Goal: Information Seeking & Learning: Learn about a topic

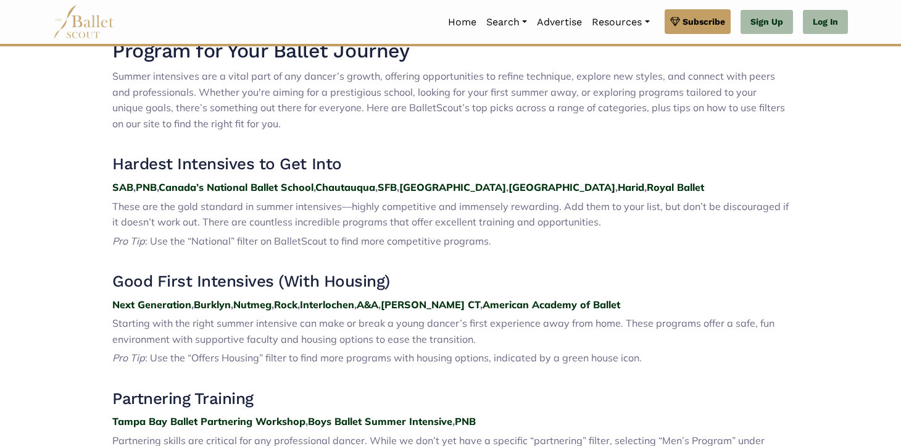
scroll to position [511, 0]
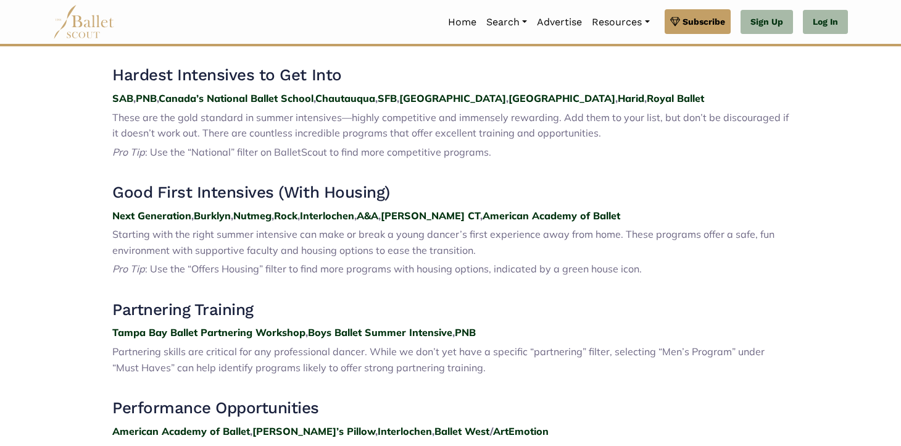
click at [727, 176] on p at bounding box center [450, 171] width 677 height 16
click at [735, 164] on p at bounding box center [450, 171] width 677 height 16
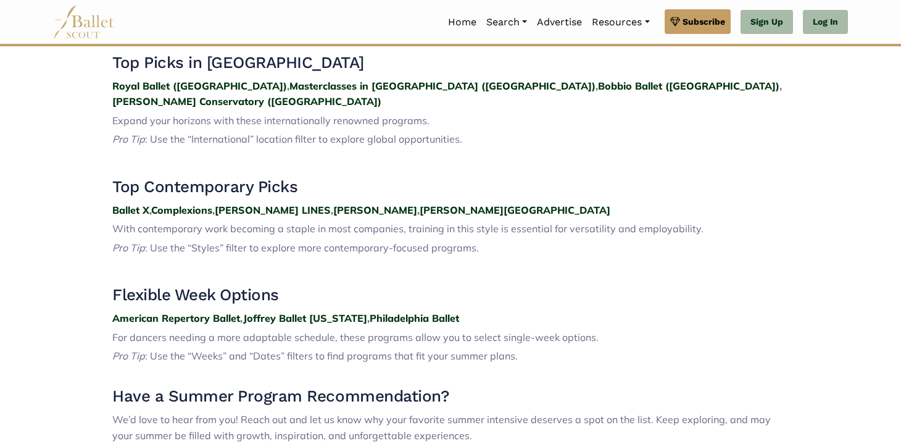
scroll to position [1677, 0]
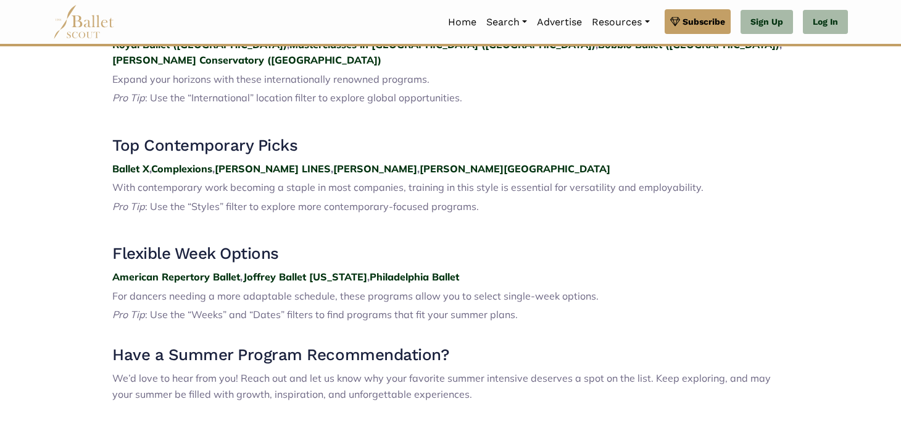
click at [430, 270] on strong "Philadelphia Ballet" at bounding box center [415, 276] width 90 height 12
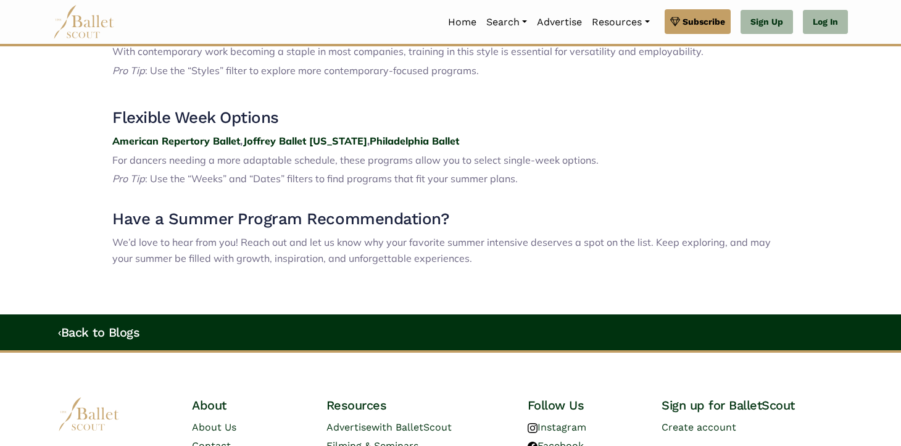
scroll to position [1914, 0]
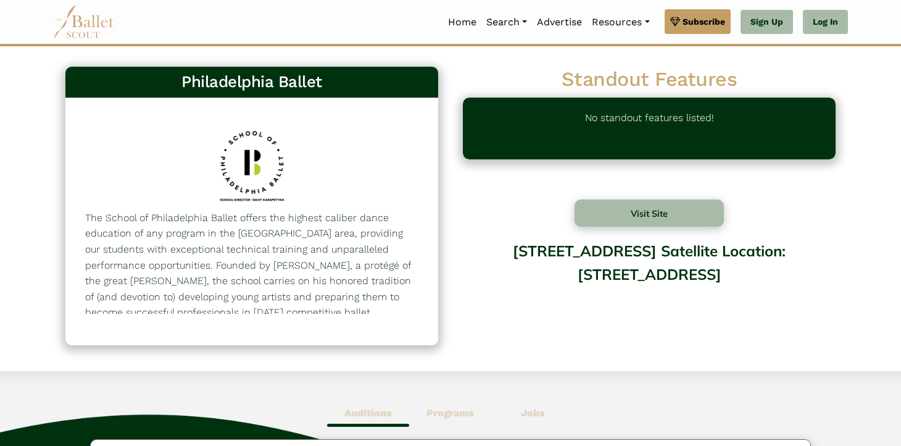
click at [483, 340] on div "Philadelphia Ballet 142 The School of Philadelphia Ballet offers the highest ca…" at bounding box center [450, 213] width 795 height 304
